Goal: Task Accomplishment & Management: Manage account settings

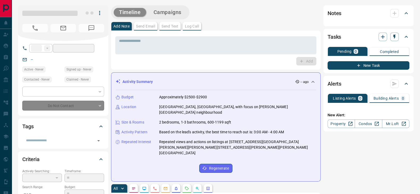
type input "**"
type input "**********"
type input "*"
type input "**********"
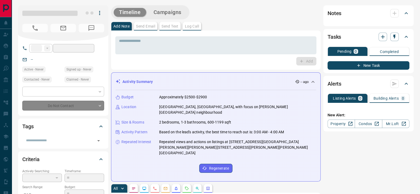
type input "*******"
type input "**"
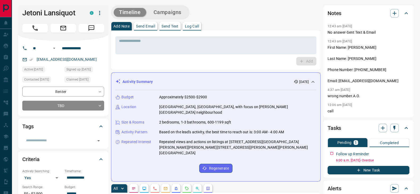
click at [255, 11] on div "Timeline Campaigns" at bounding box center [216, 12] width 210 height 14
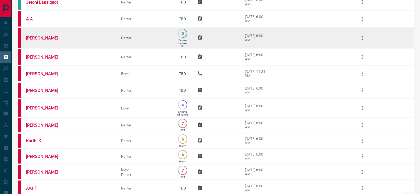
scroll to position [31, 0]
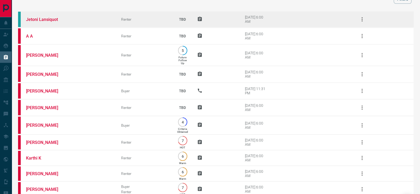
click at [42, 15] on td "Jetoni Lansiquot" at bounding box center [65, 19] width 95 height 17
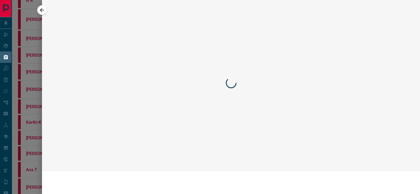
scroll to position [0, 0]
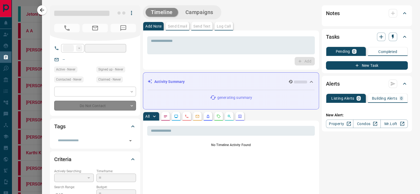
type input "**"
type input "**********"
type input "**"
type input "*"
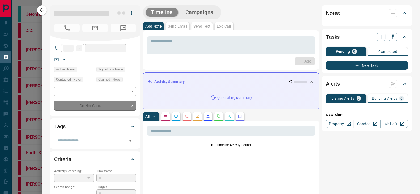
type input "**********"
type input "*******"
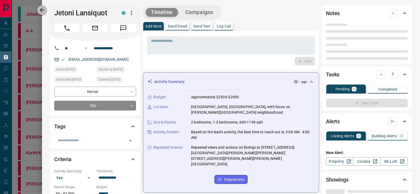
click at [42, 7] on icon "button" at bounding box center [42, 10] width 6 height 6
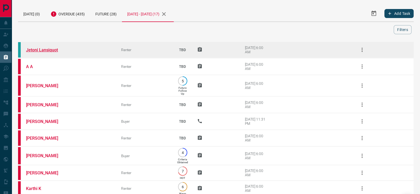
click at [45, 48] on link "Jetoni Lansiquot" at bounding box center [46, 50] width 40 height 5
click at [362, 51] on icon "button" at bounding box center [362, 50] width 1 height 4
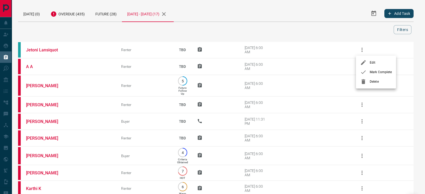
click at [366, 71] on icon at bounding box center [363, 72] width 6 height 6
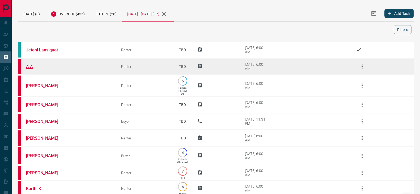
click at [29, 65] on link "A A" at bounding box center [46, 66] width 40 height 5
click at [361, 64] on icon "button" at bounding box center [362, 66] width 6 height 6
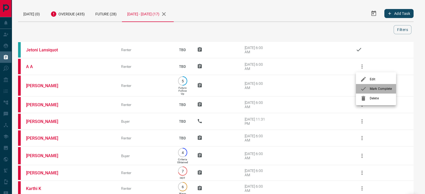
click at [370, 86] on li "Mark Complete" at bounding box center [376, 89] width 40 height 10
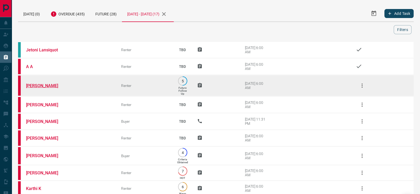
click at [37, 83] on link "Minelli Anthony" at bounding box center [46, 85] width 40 height 5
click at [361, 84] on icon "button" at bounding box center [362, 86] width 6 height 6
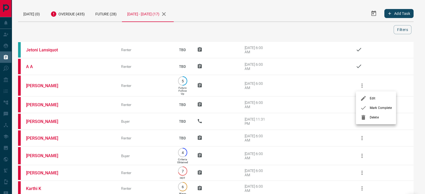
click at [377, 108] on span "Mark Complete" at bounding box center [381, 108] width 22 height 5
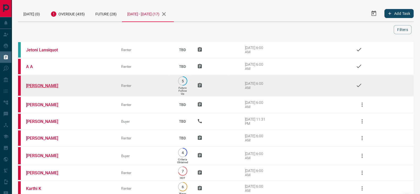
click at [40, 85] on link "Minelli Anthony" at bounding box center [46, 85] width 40 height 5
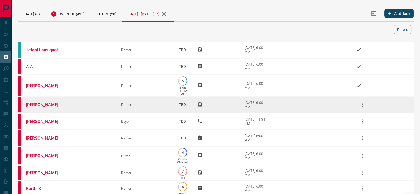
click at [38, 105] on link "Prachi Rana" at bounding box center [46, 105] width 40 height 5
click at [362, 103] on icon "button" at bounding box center [362, 105] width 6 height 6
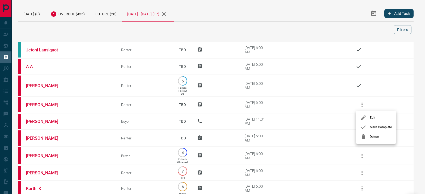
click at [373, 126] on span "Mark Complete" at bounding box center [381, 127] width 22 height 5
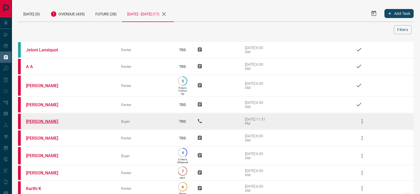
click at [32, 122] on link "Hasuim Tuika" at bounding box center [46, 121] width 40 height 5
click at [363, 121] on icon "button" at bounding box center [362, 122] width 1 height 4
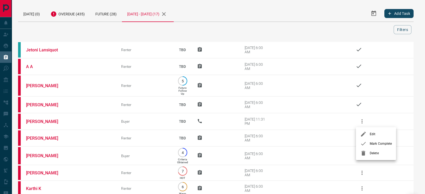
click at [369, 140] on li "Mark Complete" at bounding box center [376, 144] width 40 height 10
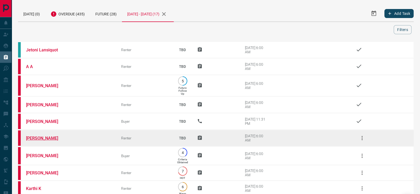
click at [35, 139] on link "Svetlana Lopatina" at bounding box center [46, 138] width 40 height 5
click at [365, 135] on icon "button" at bounding box center [362, 138] width 6 height 6
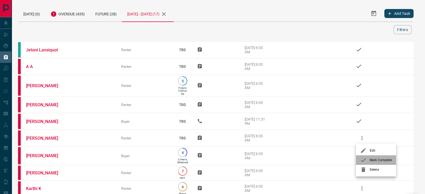
click at [372, 161] on span "Mark Complete" at bounding box center [381, 160] width 22 height 5
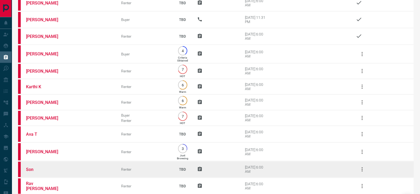
scroll to position [163, 0]
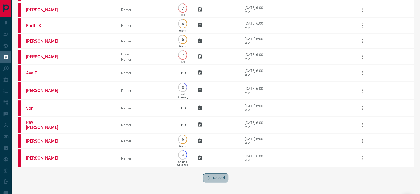
click at [218, 179] on button "Reload" at bounding box center [215, 178] width 25 height 9
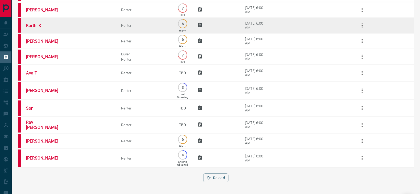
scroll to position [0, 0]
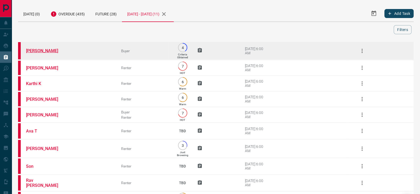
click at [43, 49] on link "Courtney Po" at bounding box center [46, 50] width 40 height 5
click at [358, 52] on button "button" at bounding box center [362, 51] width 13 height 13
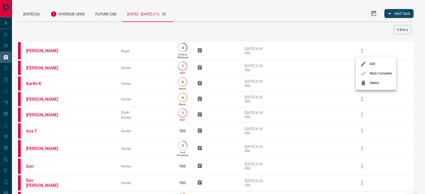
click at [376, 75] on span "Mark Complete" at bounding box center [381, 73] width 22 height 5
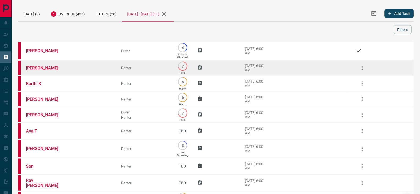
click at [40, 67] on link "Omar Velarde" at bounding box center [46, 68] width 40 height 5
click at [362, 71] on icon "button" at bounding box center [362, 68] width 6 height 6
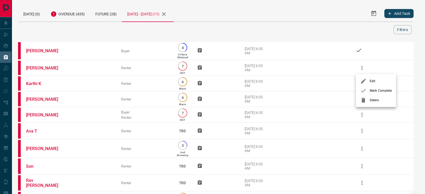
click at [337, 9] on div at bounding box center [212, 97] width 425 height 194
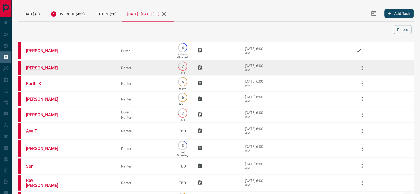
click at [363, 63] on button "button" at bounding box center [362, 68] width 13 height 13
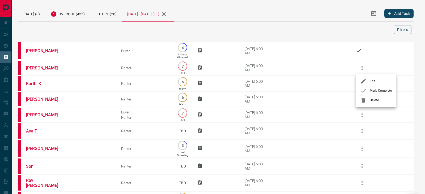
click at [364, 91] on icon at bounding box center [363, 91] width 6 height 6
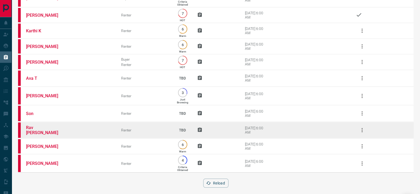
scroll to position [59, 0]
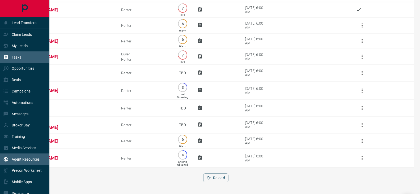
click at [31, 160] on p "Agent Resources" at bounding box center [26, 160] width 28 height 4
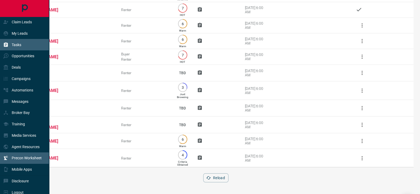
scroll to position [19, 0]
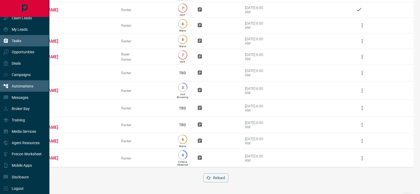
click at [26, 82] on div "Automations" at bounding box center [18, 86] width 30 height 9
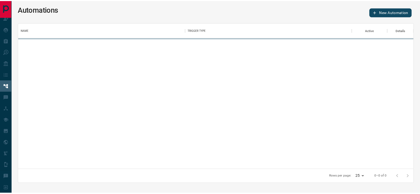
scroll to position [5, 5]
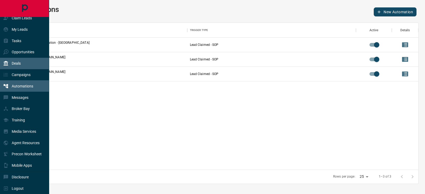
click at [13, 59] on div "Deals" at bounding box center [12, 63] width 18 height 9
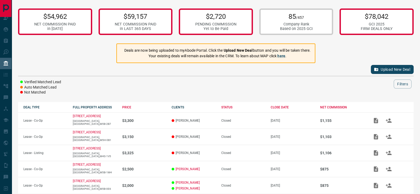
click at [386, 71] on button "Upload New Deal" at bounding box center [392, 69] width 43 height 9
